Goal: Task Accomplishment & Management: Manage account settings

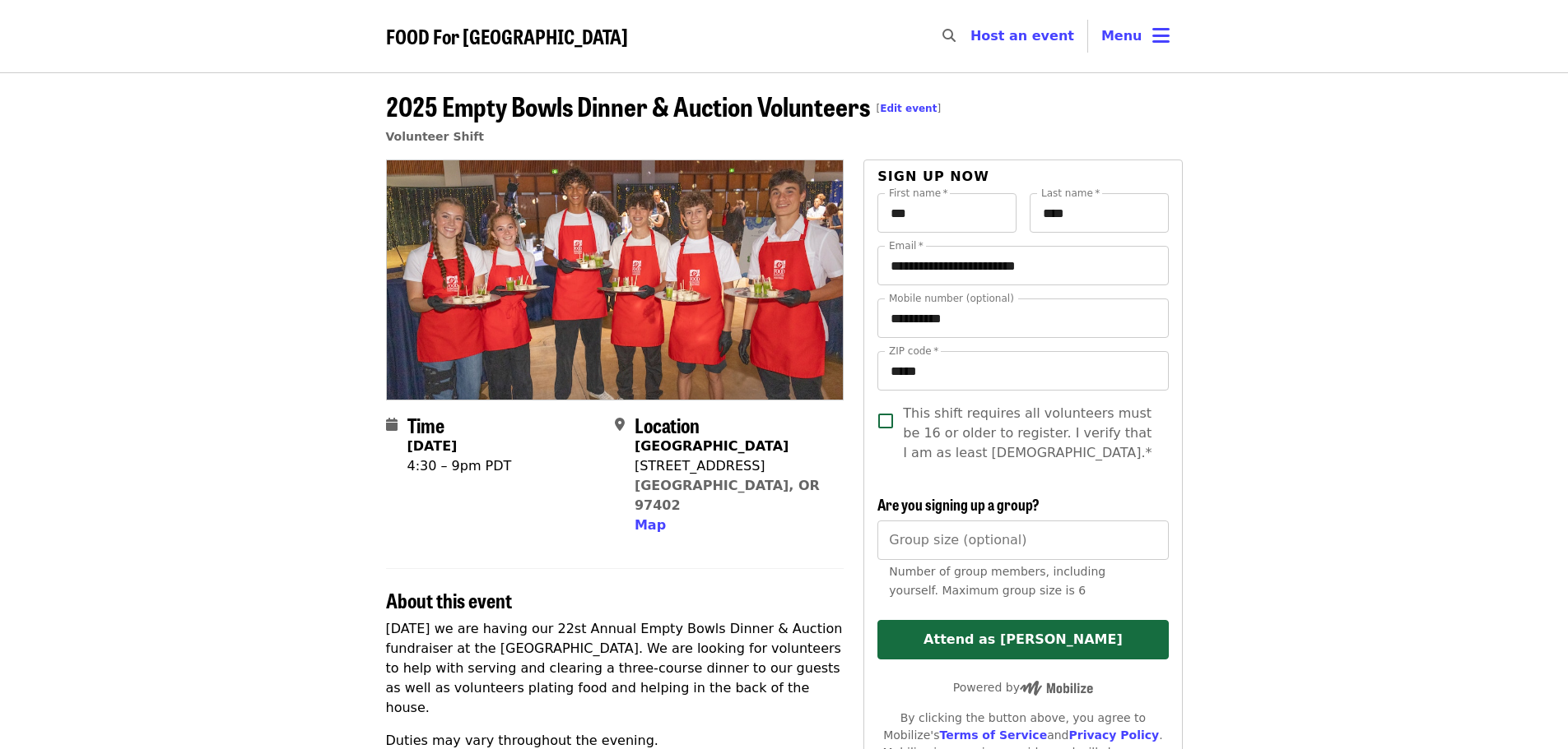
click at [913, 104] on link "Edit event" at bounding box center [909, 108] width 57 height 11
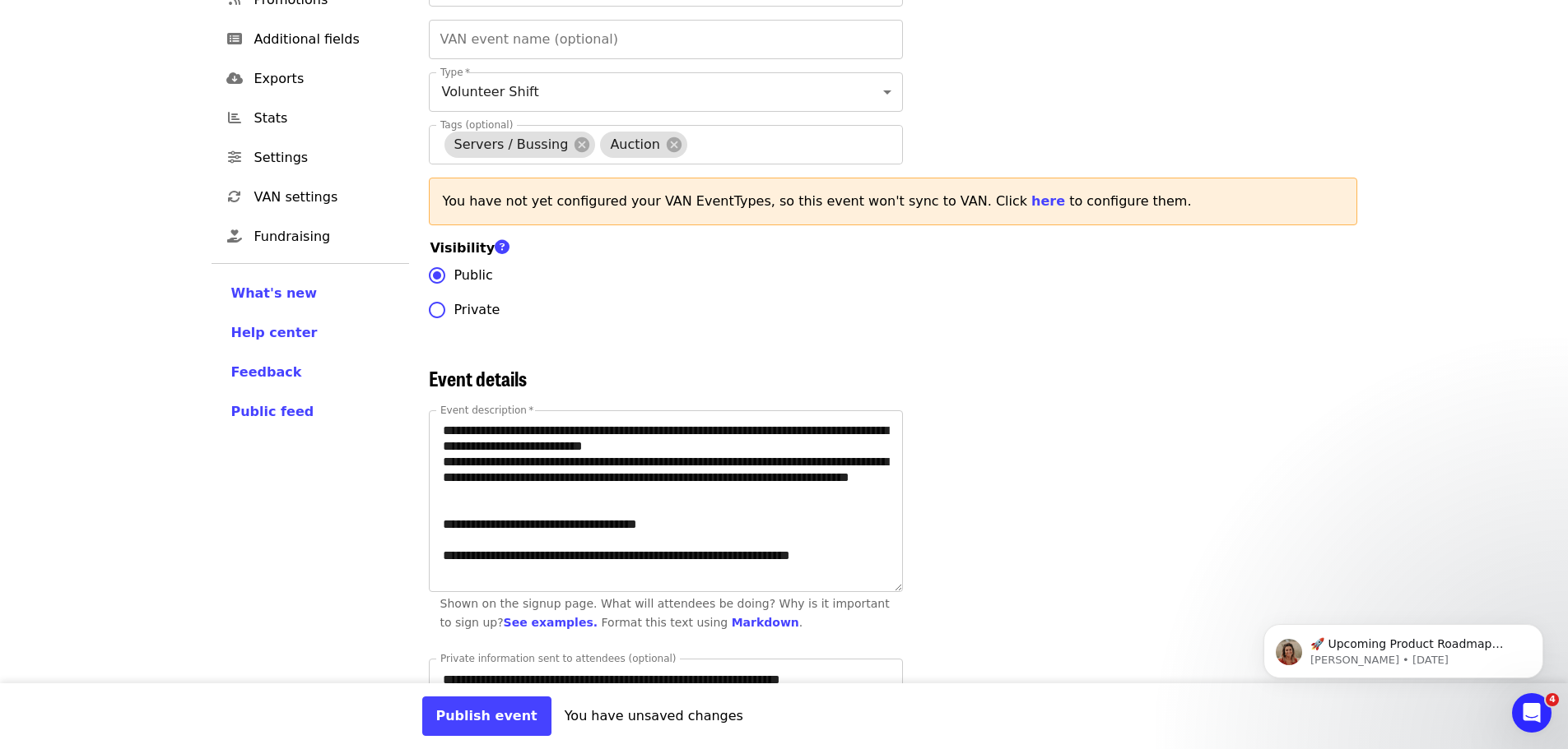
scroll to position [329, 0]
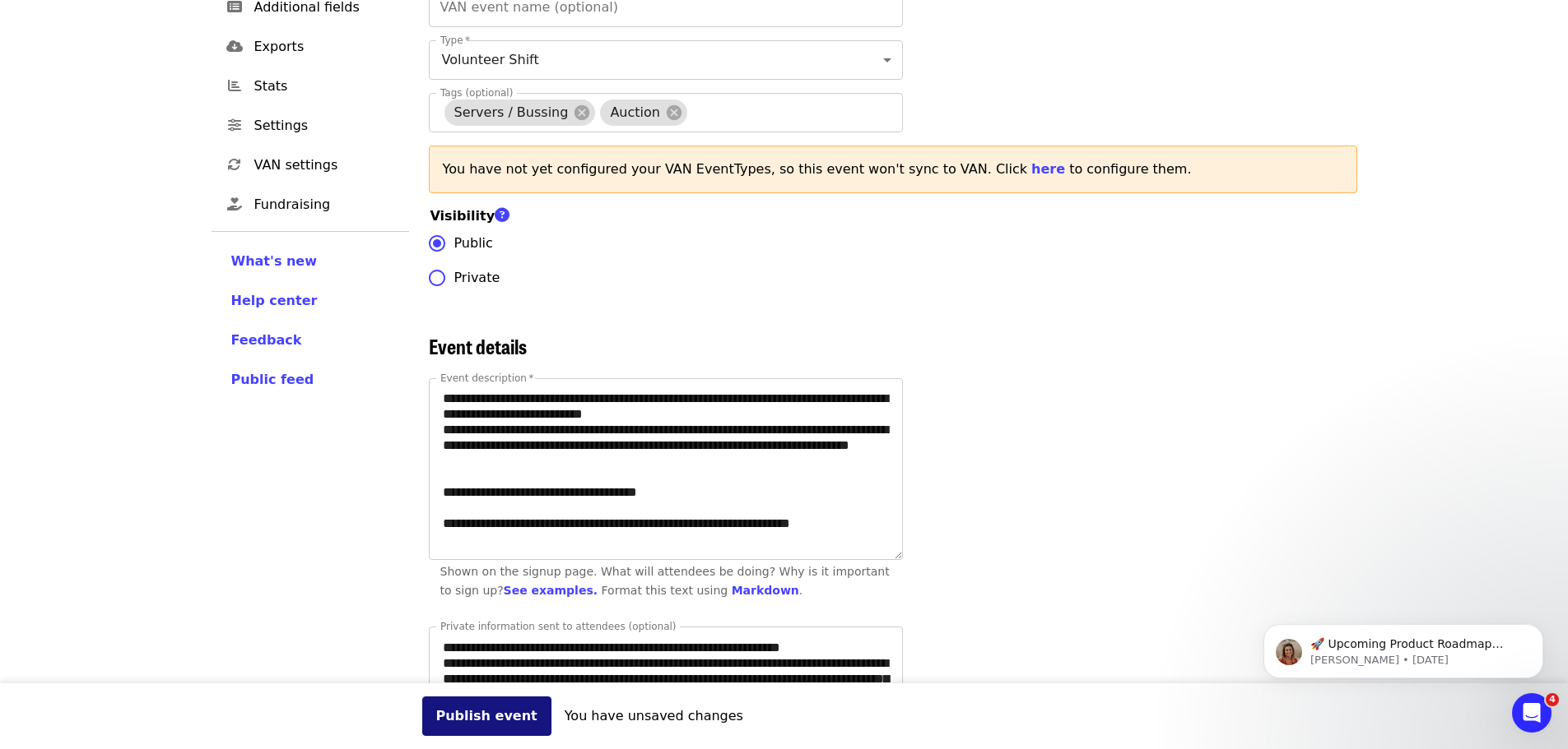
click at [513, 716] on button "Publish event" at bounding box center [486, 717] width 129 height 40
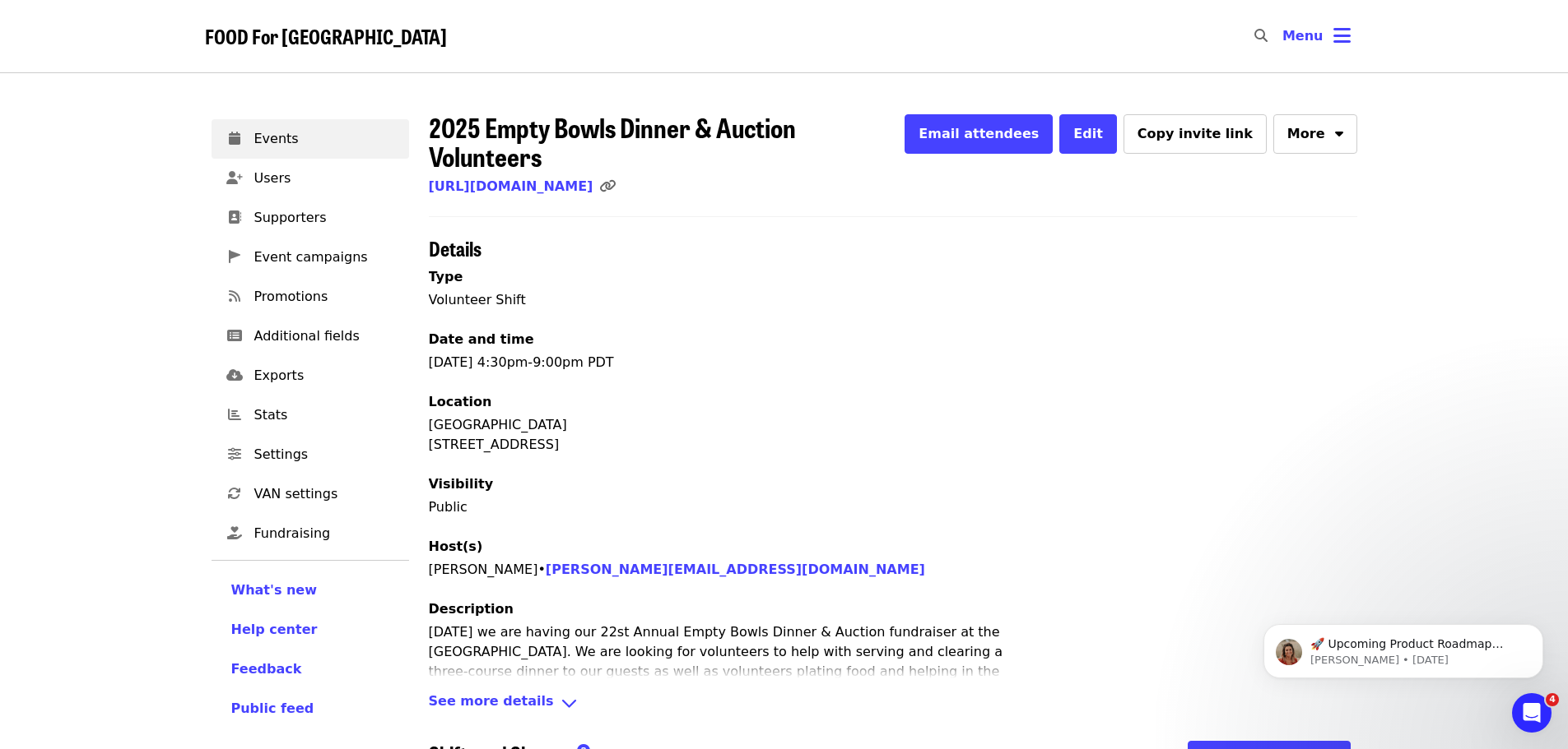
click at [63, 172] on div "FOOD For Lane County Skip to content ​ Menu Events Users Supporters Event campa…" at bounding box center [784, 513] width 1568 height 1025
click at [255, 140] on span "Events" at bounding box center [325, 139] width 141 height 20
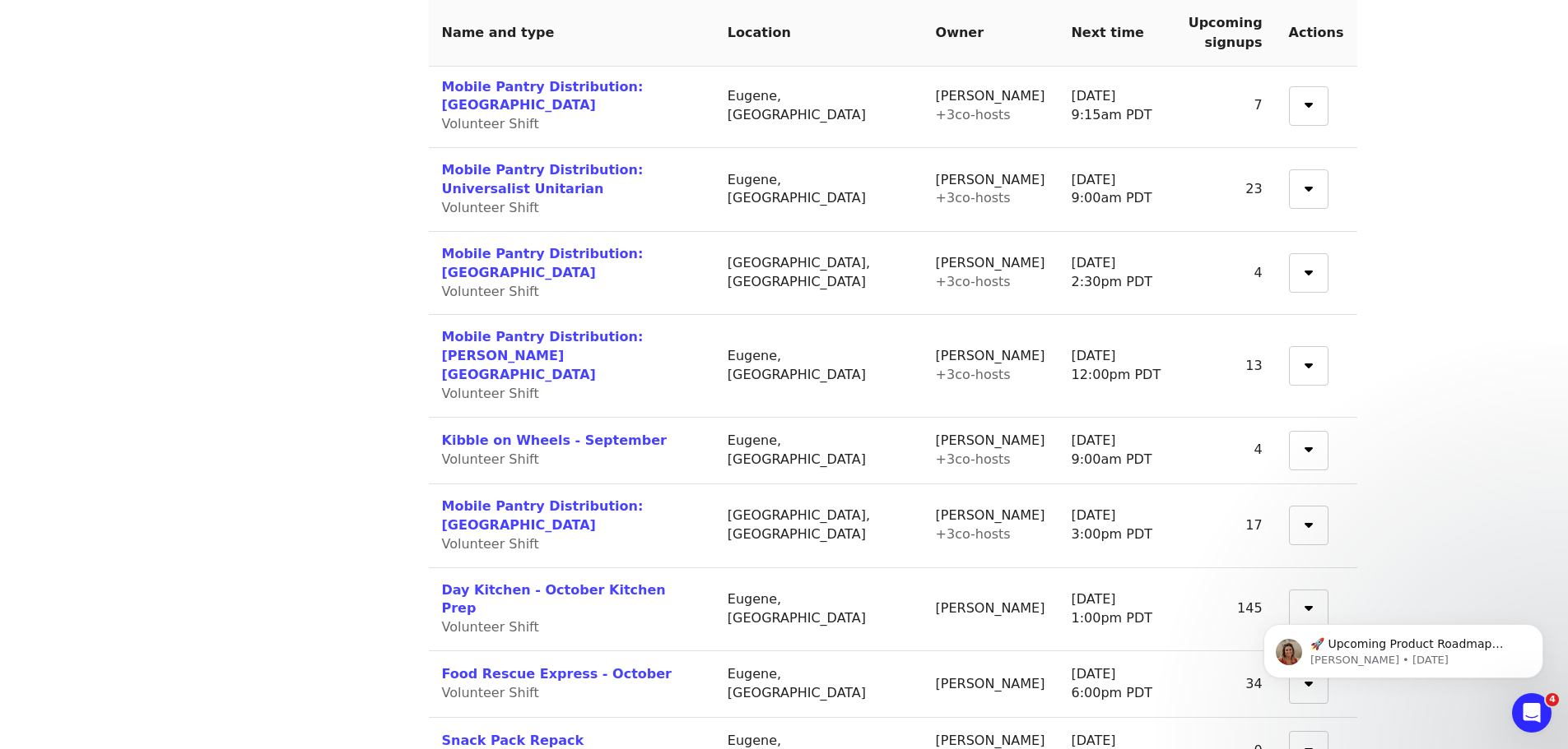
scroll to position [1398, 0]
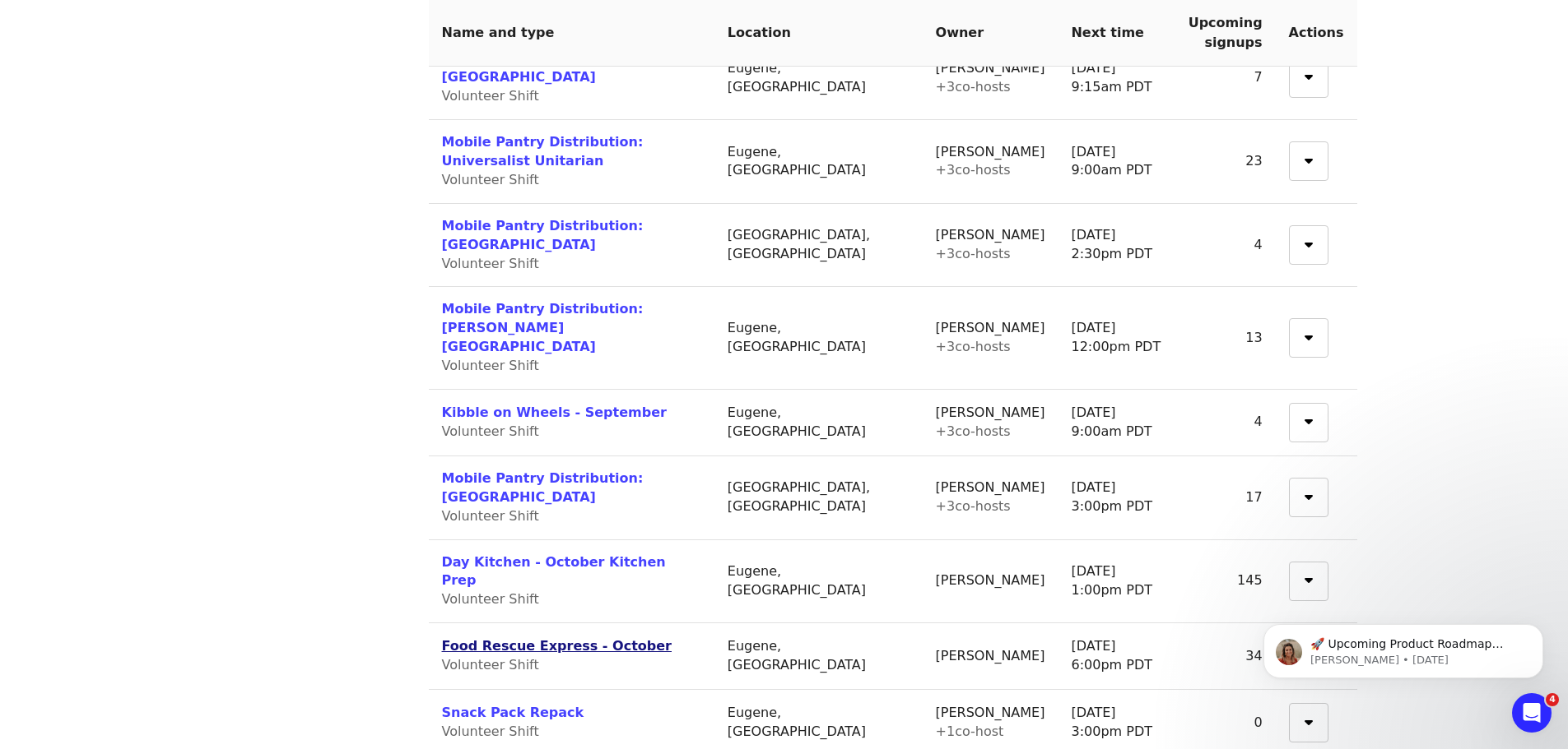
click at [507, 638] on link "Food Rescue Express - October" at bounding box center [556, 646] width 230 height 16
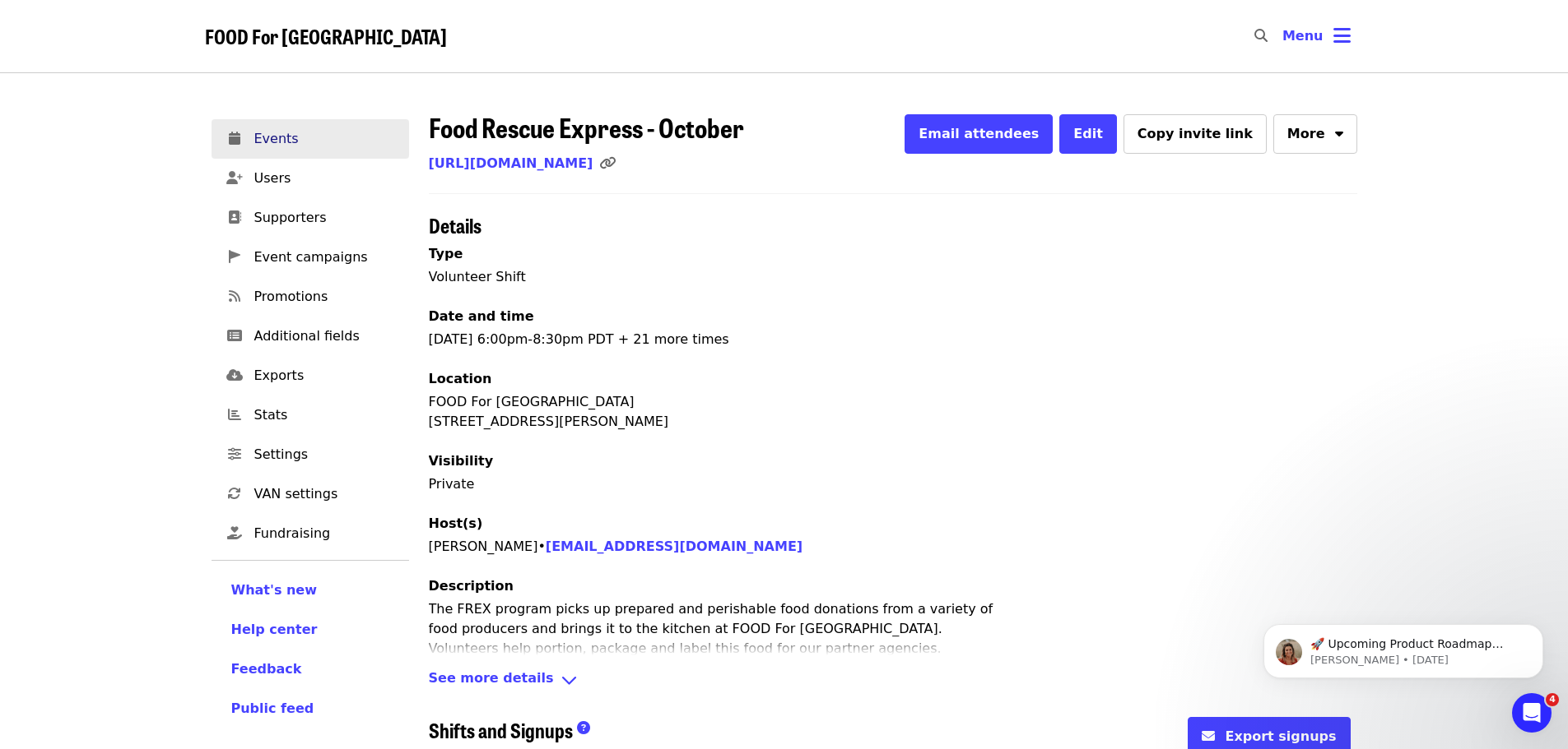
click at [275, 144] on span "Events" at bounding box center [325, 139] width 141 height 20
